Goal: Task Accomplishment & Management: Use online tool/utility

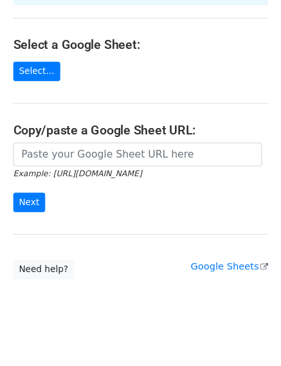
scroll to position [75, 0]
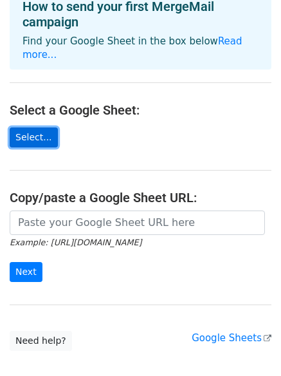
click at [37, 128] on link "Select..." at bounding box center [34, 137] width 48 height 20
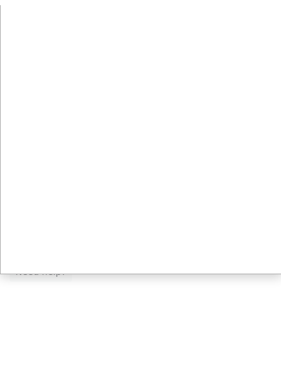
scroll to position [140, 0]
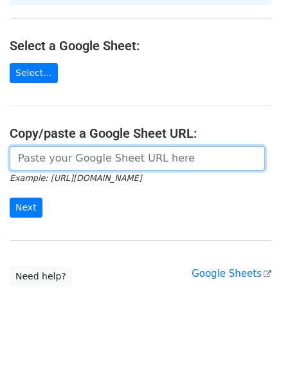
click at [98, 151] on input "url" at bounding box center [138, 158] width 256 height 24
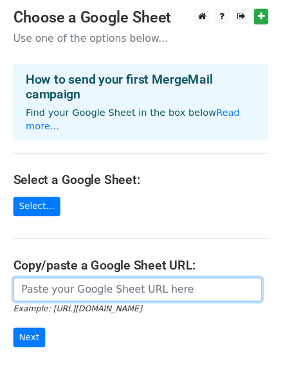
scroll to position [0, 0]
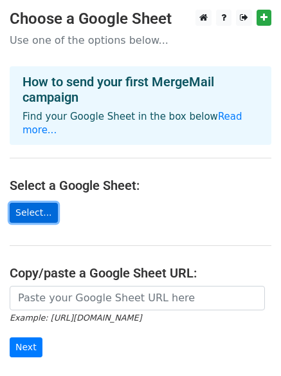
click at [33, 203] on link "Select..." at bounding box center [34, 213] width 48 height 20
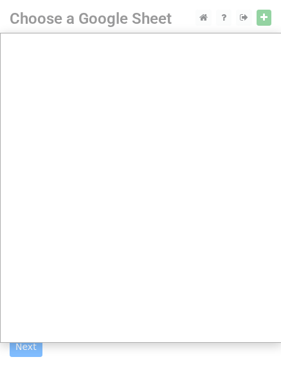
click at [270, 17] on div at bounding box center [140, 258] width 281 height 516
click at [267, 18] on div at bounding box center [140, 258] width 281 height 516
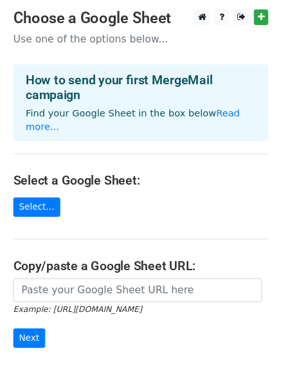
scroll to position [64, 0]
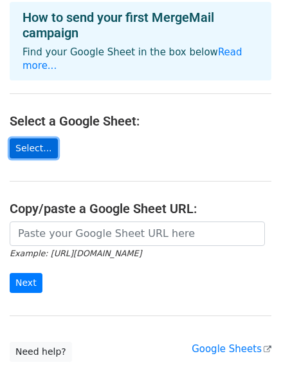
click at [17, 138] on link "Select..." at bounding box center [34, 148] width 48 height 20
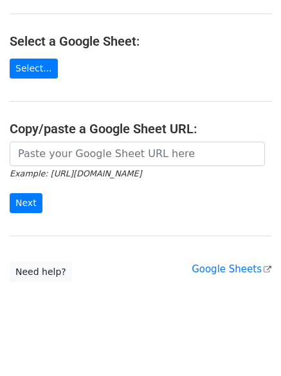
scroll to position [140, 0]
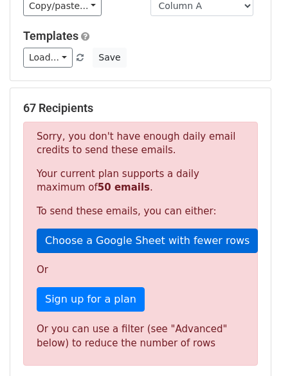
scroll to position [129, 0]
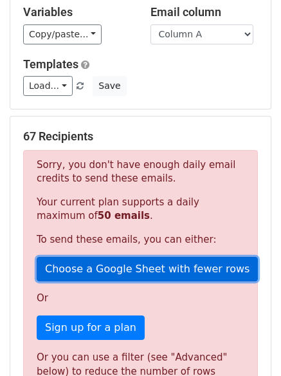
click at [160, 272] on link "Choose a Google Sheet with fewer rows" at bounding box center [147, 269] width 221 height 24
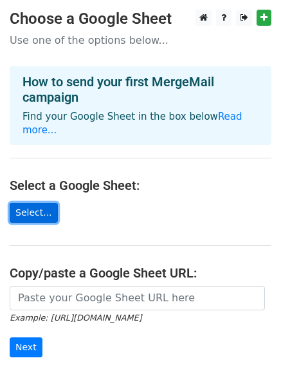
click at [34, 203] on link "Select..." at bounding box center [34, 213] width 48 height 20
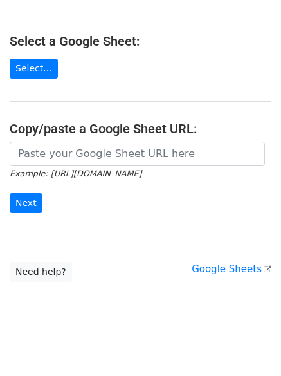
scroll to position [140, 0]
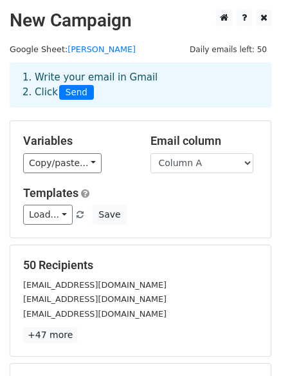
scroll to position [64, 0]
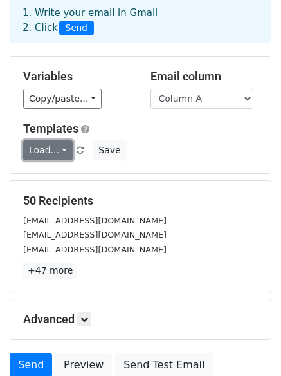
click at [55, 152] on link "Load..." at bounding box center [48, 150] width 50 height 20
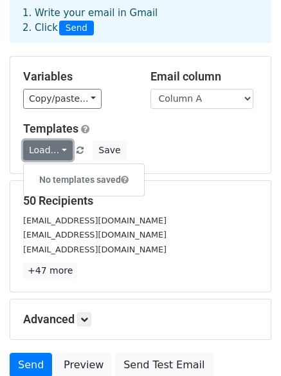
click at [55, 152] on link "Load..." at bounding box center [48, 150] width 50 height 20
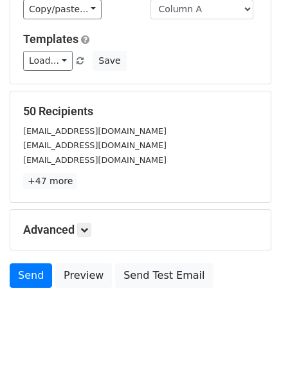
scroll to position [175, 0]
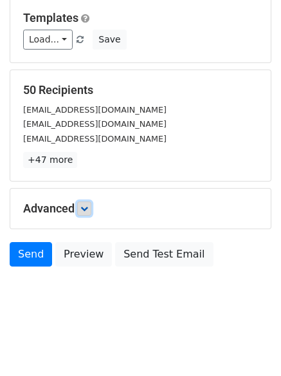
click at [86, 209] on icon at bounding box center [84, 209] width 8 height 8
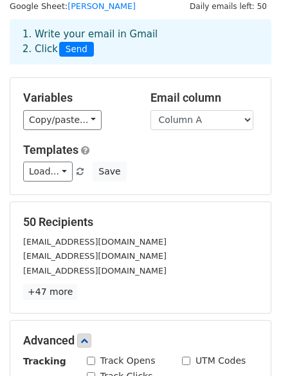
scroll to position [0, 0]
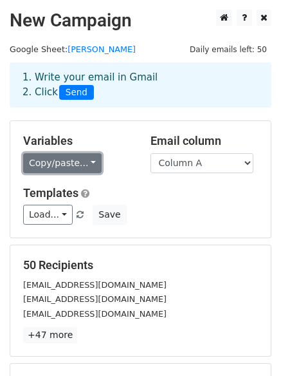
click at [79, 163] on link "Copy/paste..." at bounding box center [62, 163] width 79 height 20
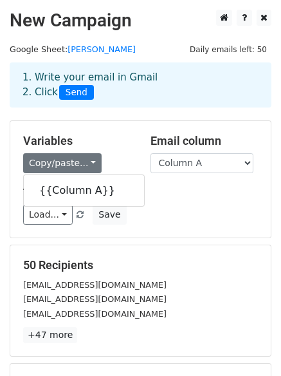
click at [153, 198] on h5 "Templates" at bounding box center [140, 193] width 235 height 14
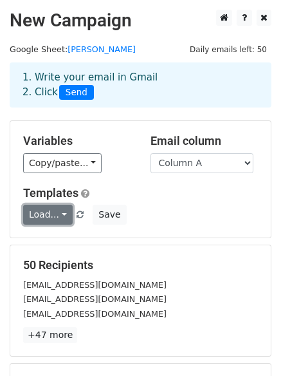
click at [64, 217] on link "Load..." at bounding box center [48, 215] width 50 height 20
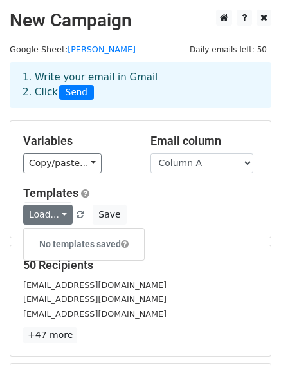
click at [59, 238] on h6 "No templates saved" at bounding box center [84, 244] width 120 height 21
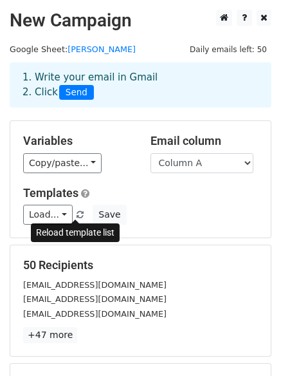
click at [77, 217] on span at bounding box center [80, 215] width 7 height 8
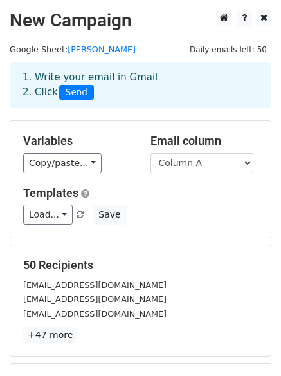
click at [77, 217] on span at bounding box center [80, 215] width 7 height 8
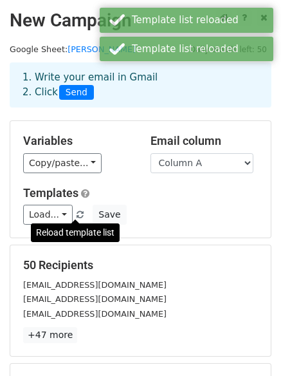
click at [77, 217] on span at bounding box center [80, 215] width 7 height 8
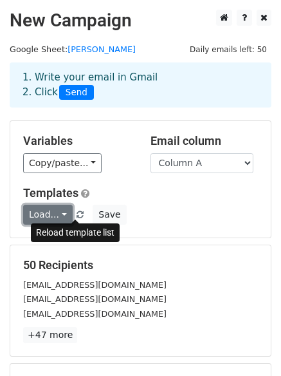
click at [57, 213] on link "Load..." at bounding box center [48, 215] width 50 height 20
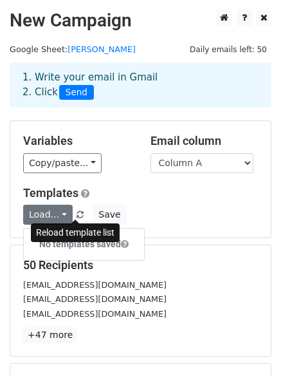
click at [165, 280] on div "[EMAIL_ADDRESS][DOMAIN_NAME]" at bounding box center [141, 284] width 254 height 15
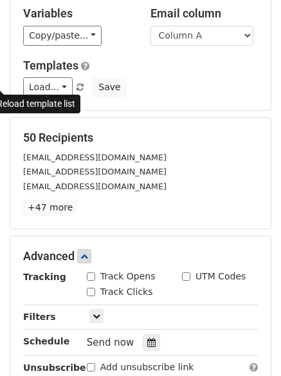
scroll to position [237, 0]
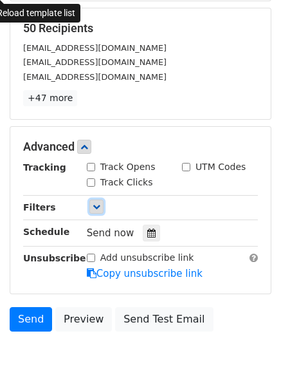
click at [96, 203] on icon at bounding box center [97, 207] width 8 height 8
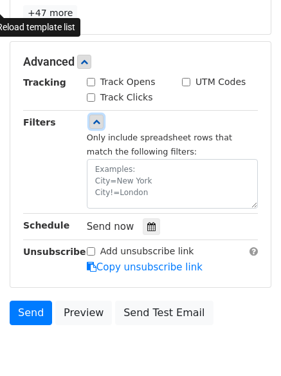
scroll to position [380, 0]
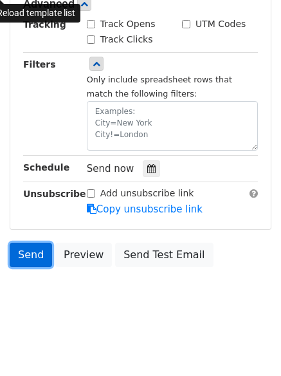
click at [37, 255] on link "Send" at bounding box center [31, 255] width 42 height 24
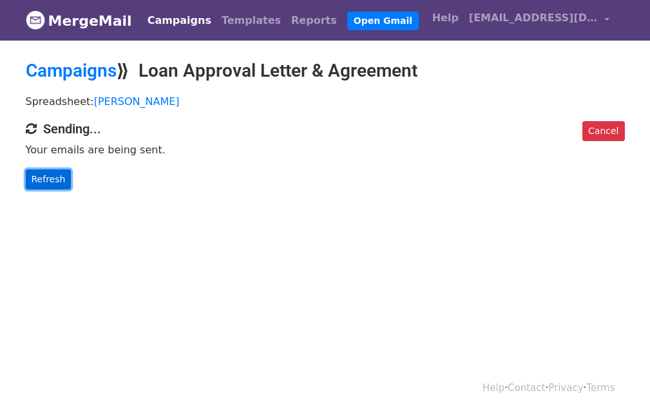
click at [52, 181] on link "Refresh" at bounding box center [49, 179] width 46 height 20
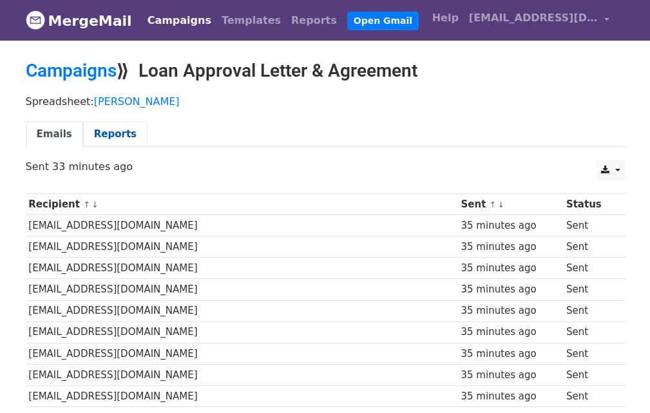
click at [100, 137] on link "Reports" at bounding box center [115, 134] width 64 height 26
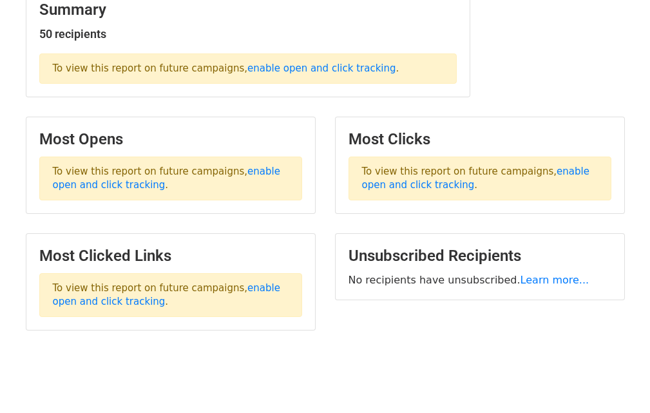
scroll to position [193, 0]
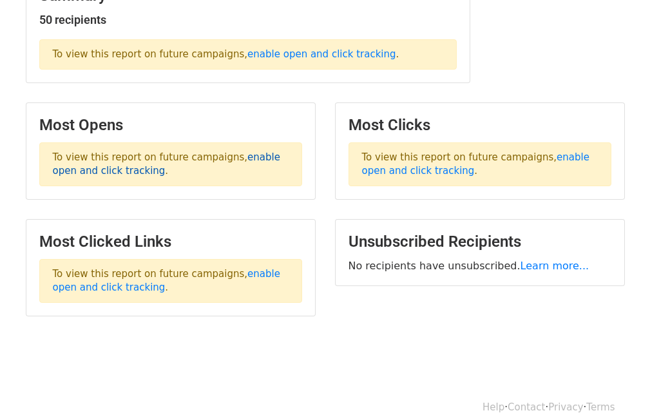
click at [245, 156] on link "enable open and click tracking" at bounding box center [166, 163] width 227 height 25
